Goal: Obtain resource: Download file/media

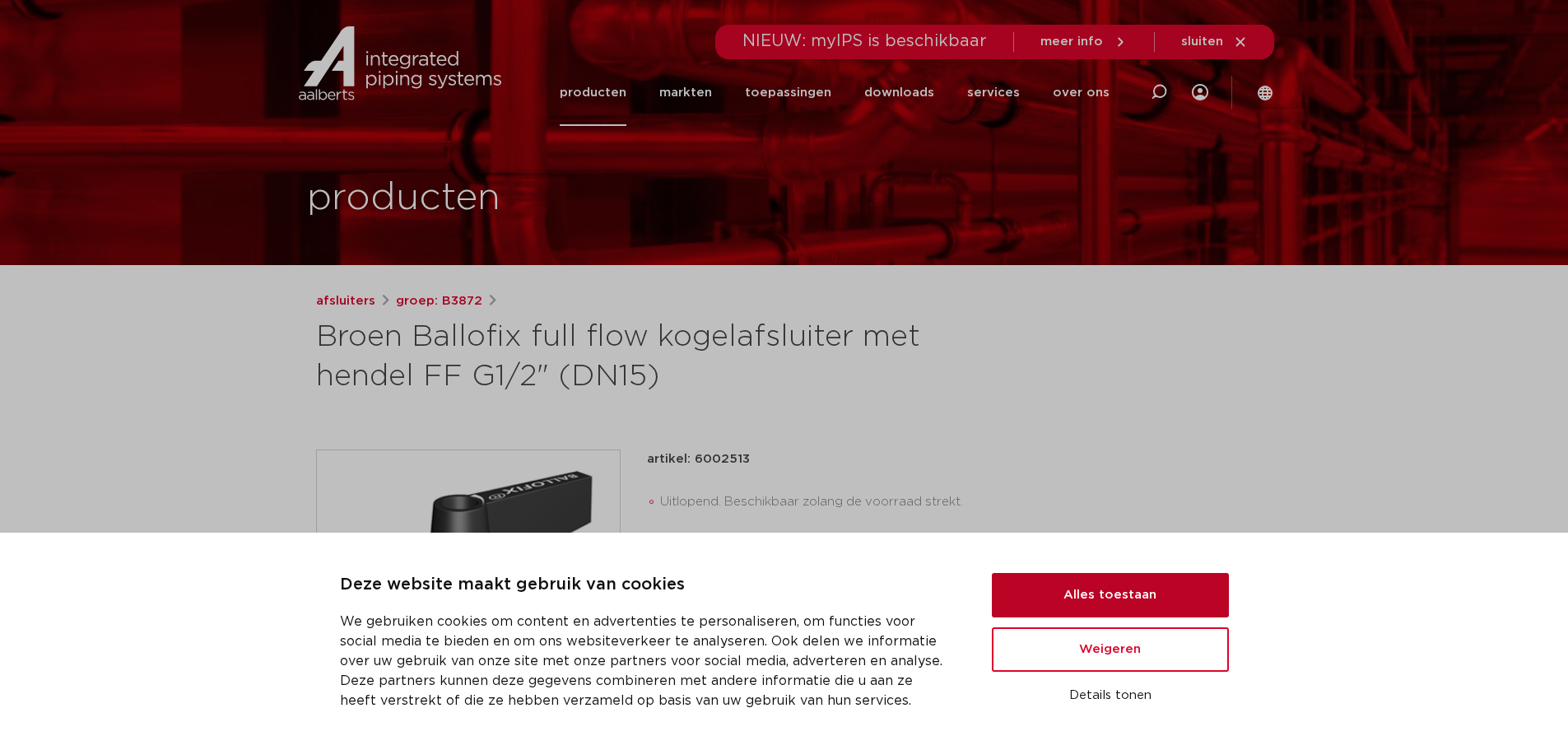
click at [1081, 588] on button "Alles toestaan" at bounding box center [1110, 595] width 237 height 44
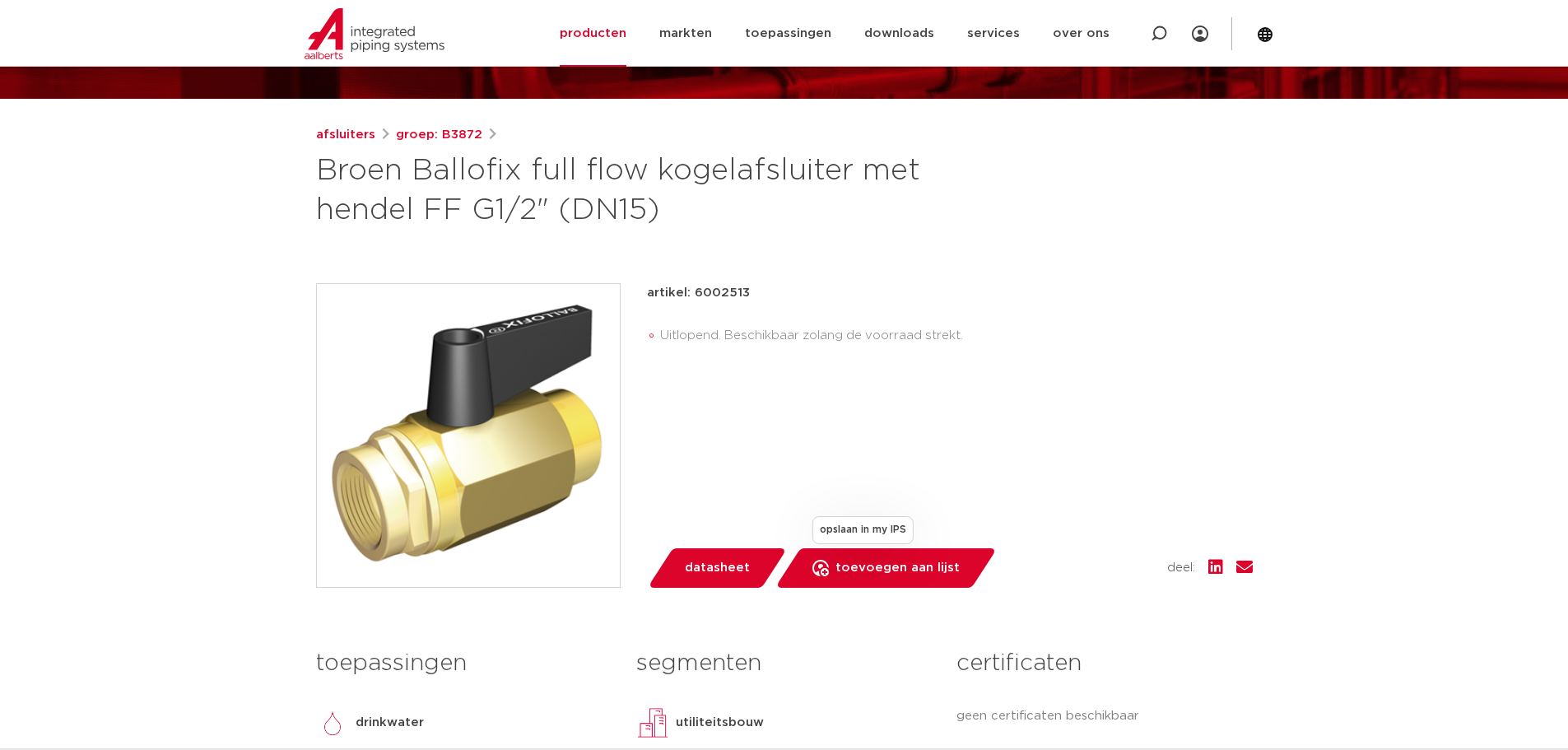
scroll to position [164, 0]
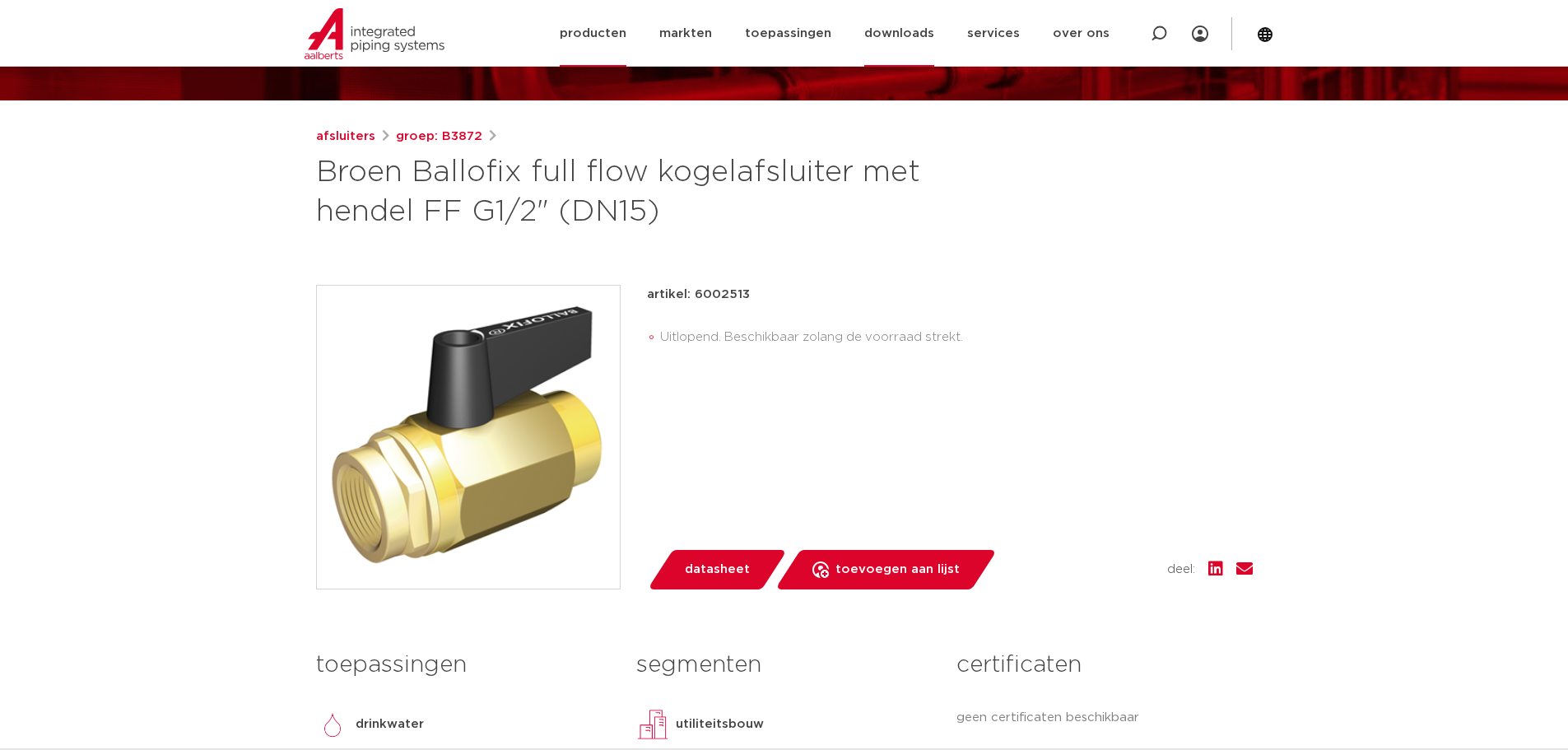
click at [907, 26] on link "downloads" at bounding box center [899, 33] width 70 height 66
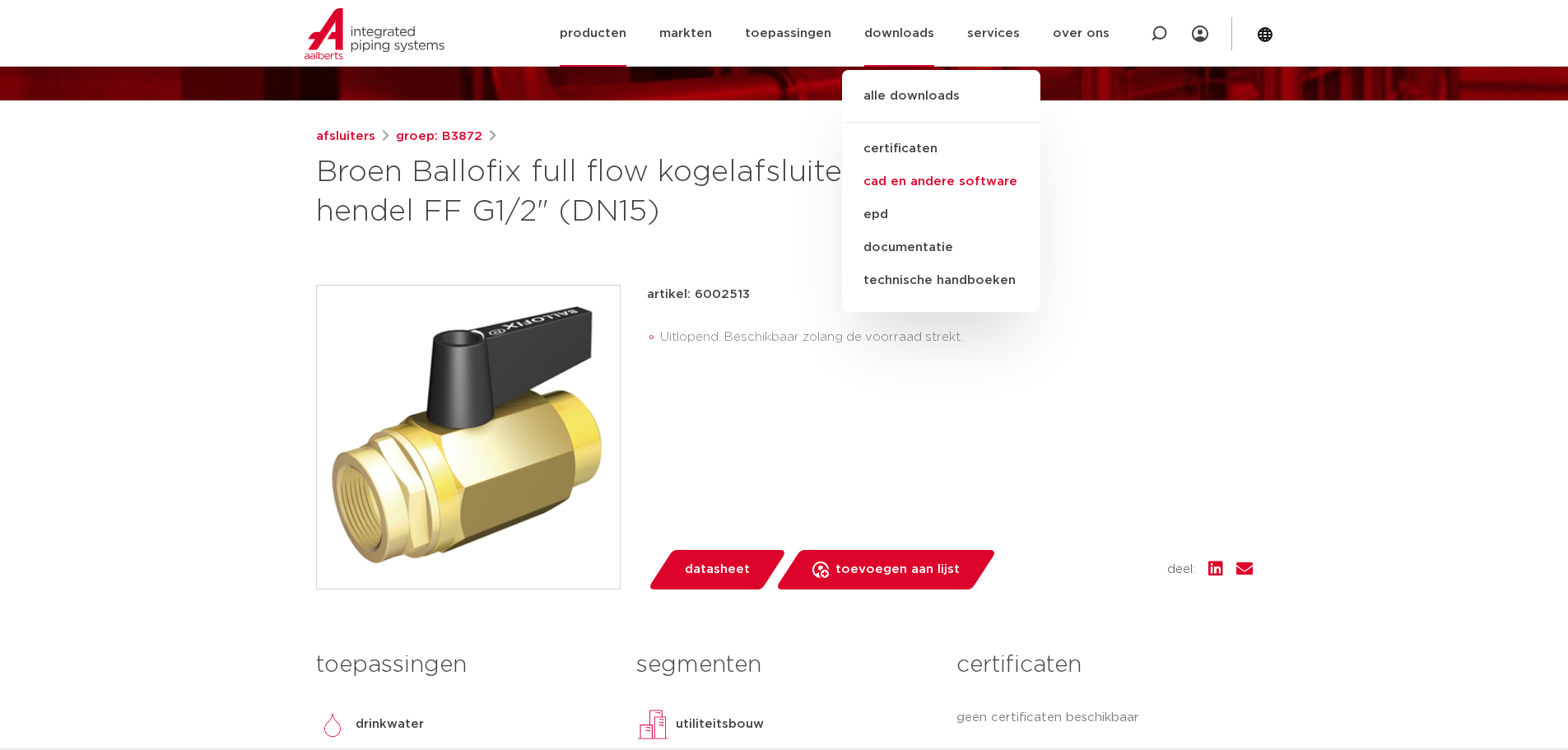
click at [923, 184] on link "cad en andere software" at bounding box center [940, 181] width 198 height 33
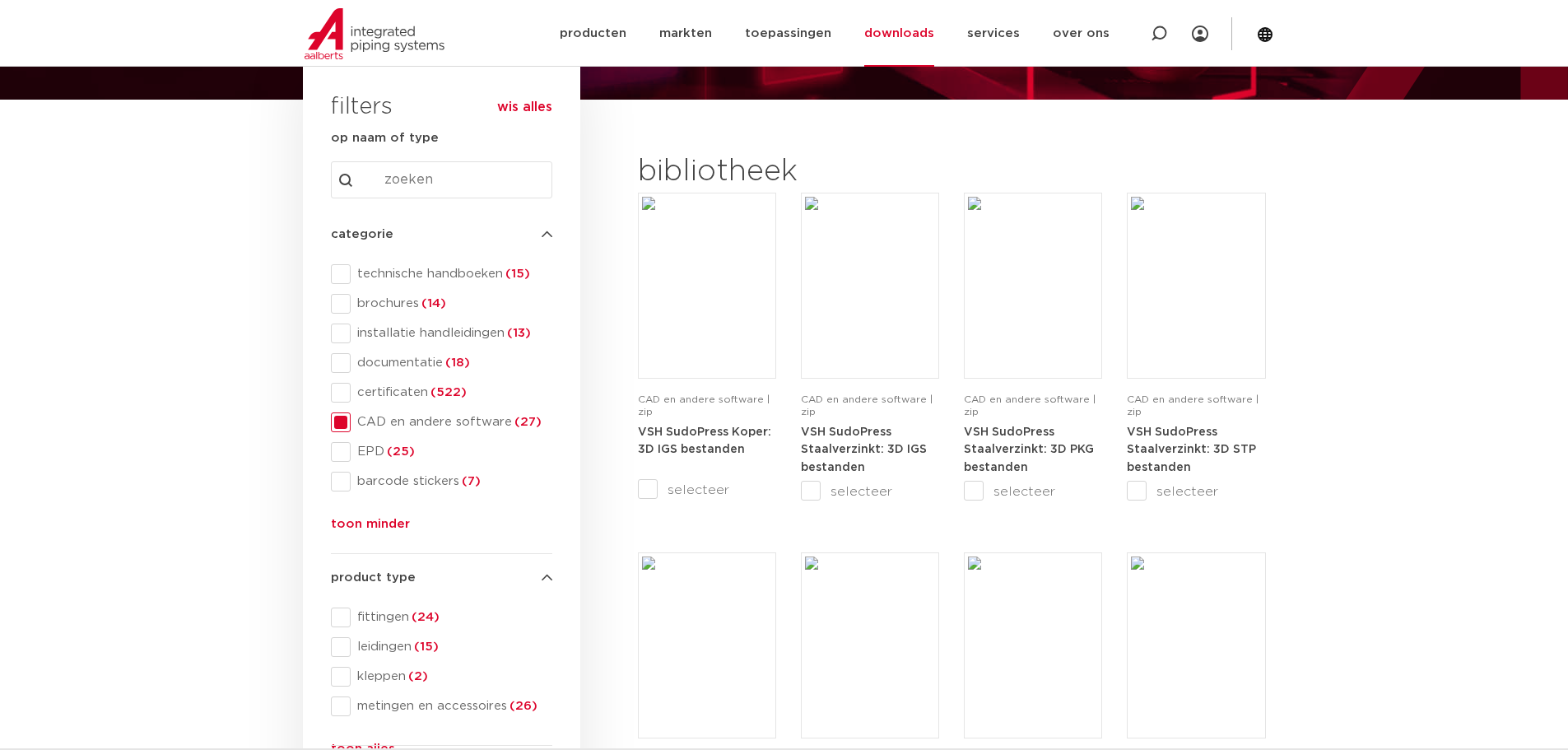
scroll to position [82, 0]
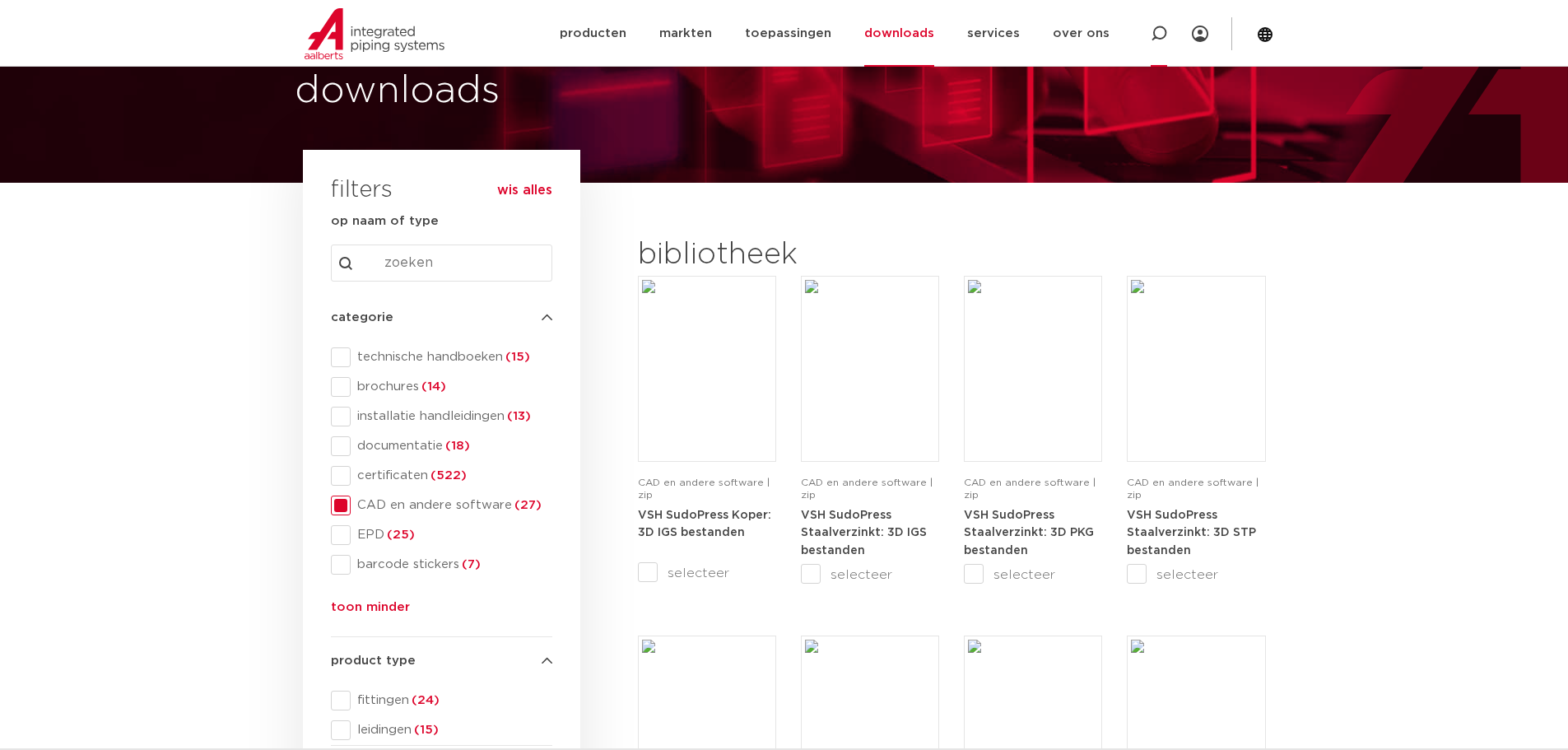
click at [1164, 33] on icon at bounding box center [1159, 34] width 17 height 17
click at [404, 266] on input "Search content" at bounding box center [441, 263] width 221 height 37
paste input "3561225"
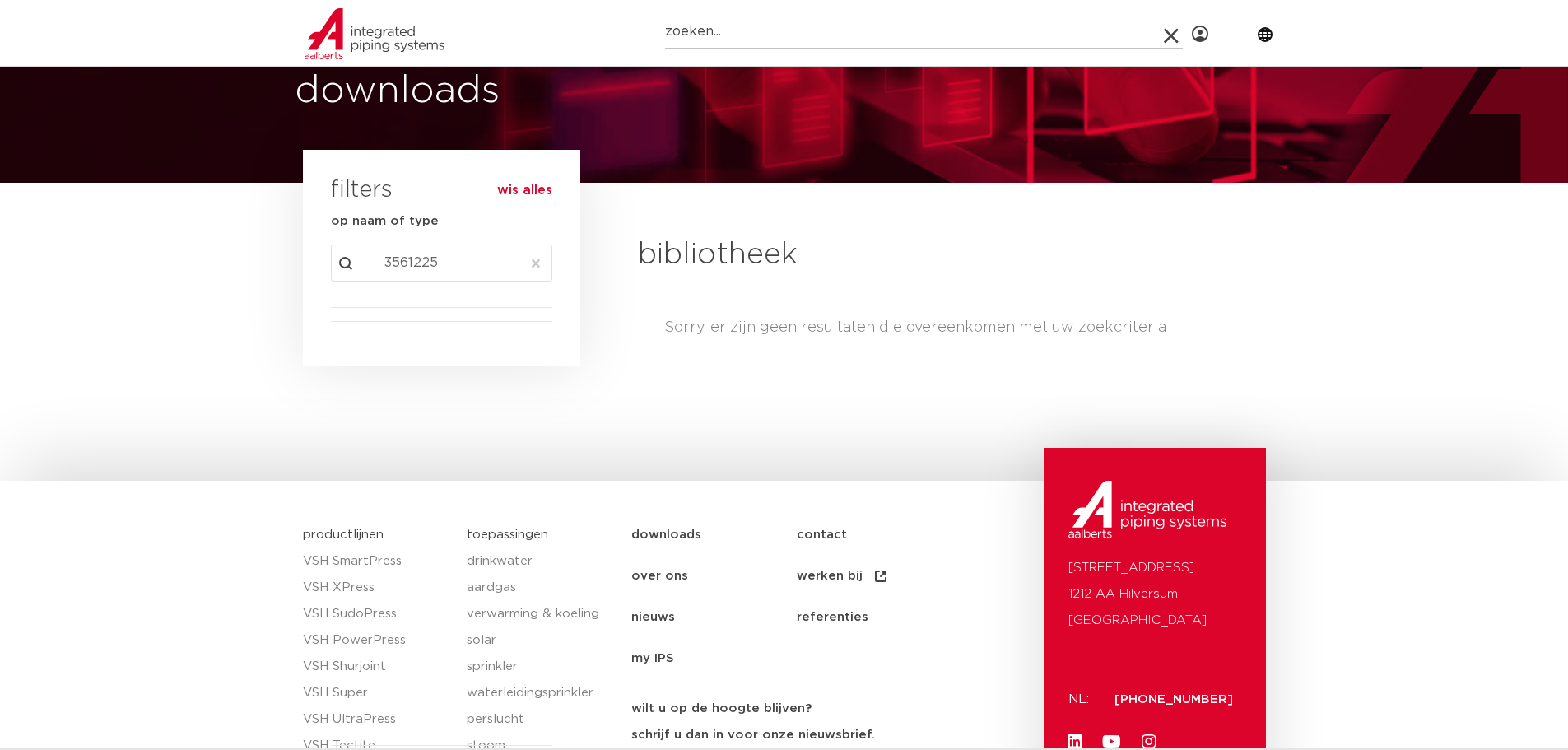
drag, startPoint x: 446, startPoint y: 260, endPoint x: 293, endPoint y: 248, distance: 153.5
click at [291, 249] on section "search downloads by name or type search Search content 3561225 Clear filters fi…" at bounding box center [784, 299] width 1568 height 232
paste input "600506"
type input "6005065"
